Goal: Transaction & Acquisition: Book appointment/travel/reservation

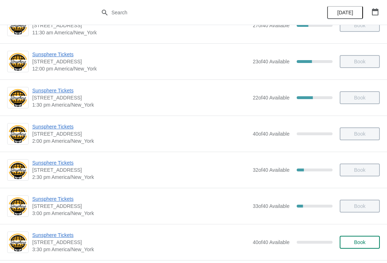
scroll to position [224, 0]
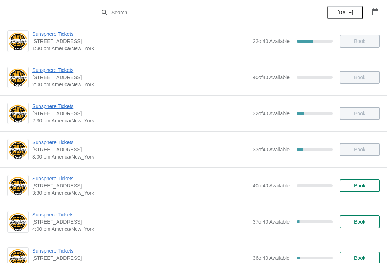
click at [360, 185] on span "Book" at bounding box center [359, 186] width 11 height 6
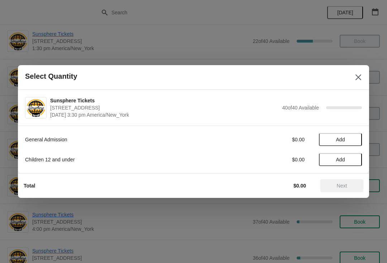
click at [363, 80] on button "Close" at bounding box center [358, 77] width 13 height 13
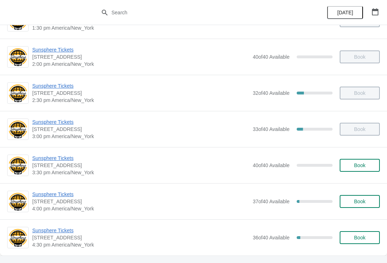
scroll to position [251, 0]
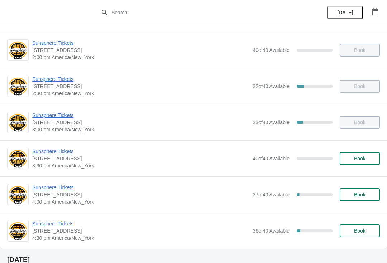
click at [64, 185] on span "Sunsphere Tickets" at bounding box center [140, 187] width 217 height 7
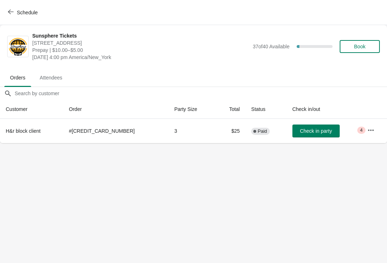
click at [303, 134] on button "Check in party" at bounding box center [315, 131] width 47 height 13
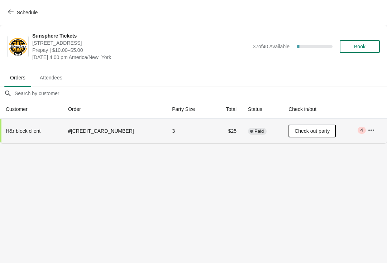
click at [373, 48] on button "Book" at bounding box center [359, 46] width 40 height 13
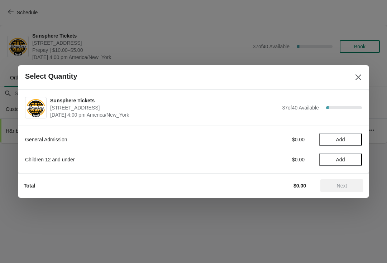
click at [348, 141] on span "Add" at bounding box center [340, 140] width 30 height 6
click at [355, 139] on icon at bounding box center [353, 140] width 8 height 8
click at [355, 141] on icon at bounding box center [353, 140] width 8 height 8
click at [355, 140] on icon at bounding box center [353, 140] width 8 height 8
click at [331, 137] on icon at bounding box center [328, 140] width 8 height 8
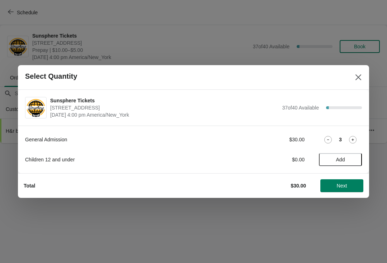
click at [343, 186] on span "Next" at bounding box center [341, 186] width 10 height 6
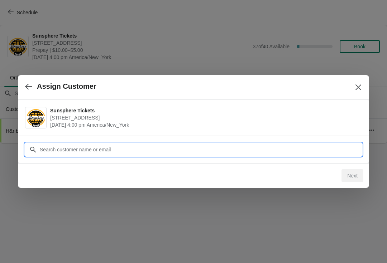
click at [311, 143] on div "Assign Customer Sunsphere Tickets 810 Clinch Avenue, Knoxville, TN, USA Septemb…" at bounding box center [193, 143] width 387 height 0
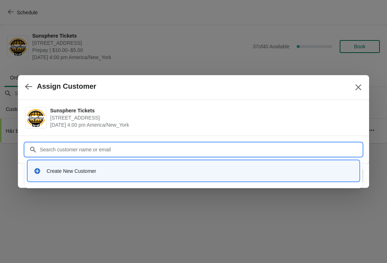
click at [198, 171] on div "Create New Customer" at bounding box center [200, 171] width 306 height 7
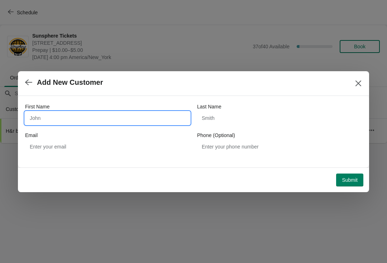
click at [78, 114] on input "First Name" at bounding box center [107, 118] width 165 height 13
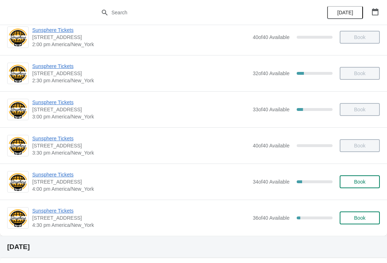
scroll to position [302, 0]
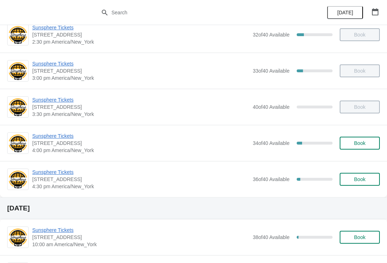
click at [362, 141] on span "Book" at bounding box center [359, 143] width 11 height 6
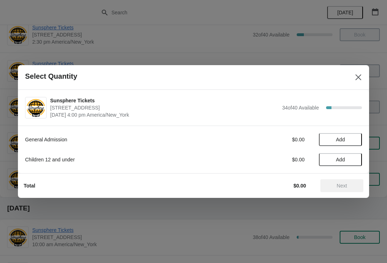
click at [354, 136] on button "Add" at bounding box center [340, 139] width 43 height 13
click at [352, 137] on icon at bounding box center [353, 140] width 8 height 8
click at [354, 141] on icon at bounding box center [353, 140] width 8 height 8
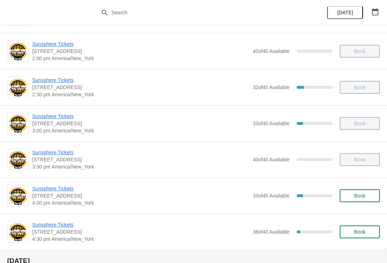
scroll to position [258, 0]
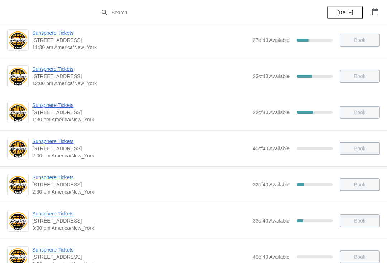
scroll to position [184, 0]
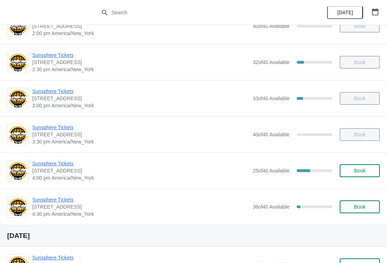
scroll to position [275, 0]
click at [363, 176] on button "Book" at bounding box center [359, 170] width 40 height 13
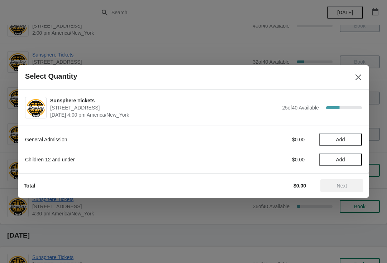
click at [353, 140] on span "Add" at bounding box center [340, 140] width 30 height 6
click at [355, 140] on icon at bounding box center [353, 140] width 8 height 8
click at [355, 139] on icon at bounding box center [353, 140] width 8 height 8
click at [348, 180] on button "Next" at bounding box center [341, 185] width 43 height 13
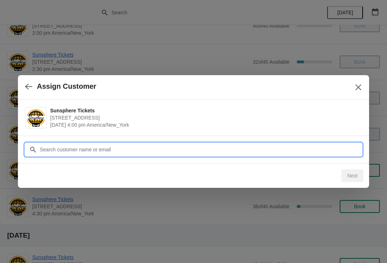
click at [327, 149] on input "Customer" at bounding box center [200, 149] width 322 height 13
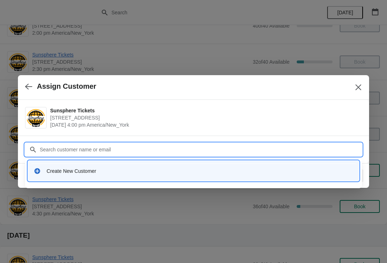
click at [178, 174] on div "Create New Customer" at bounding box center [200, 171] width 306 height 7
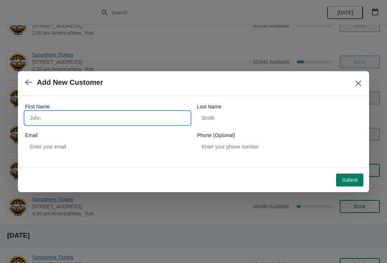
click at [127, 123] on input "First Name" at bounding box center [107, 118] width 165 height 13
type input "W"
click at [350, 174] on button "Submit" at bounding box center [349, 180] width 27 height 13
